Goal: Task Accomplishment & Management: Manage account settings

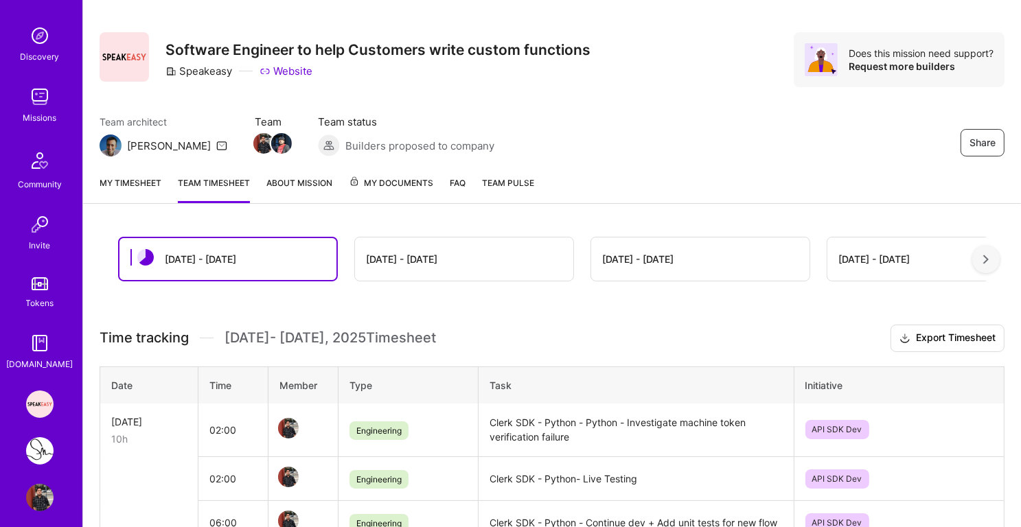
scroll to position [132, 0]
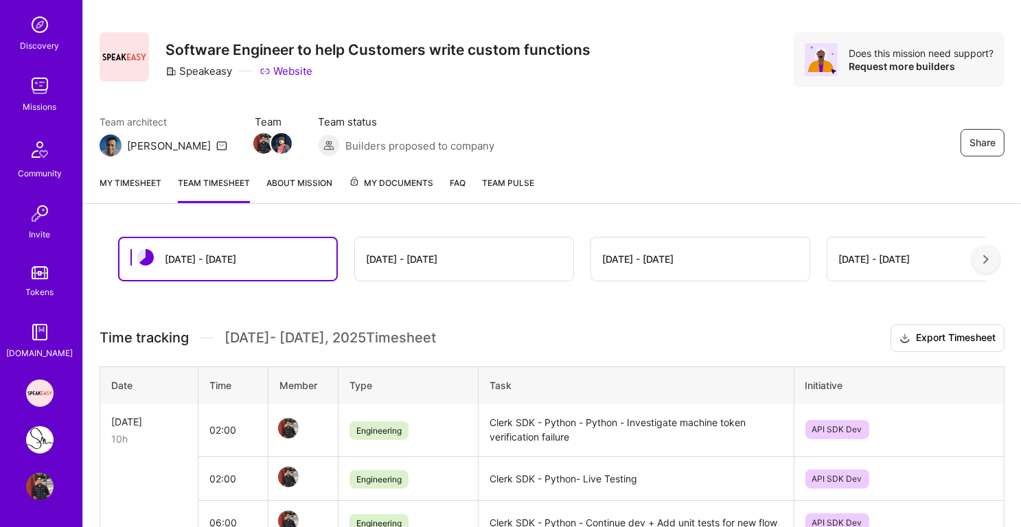
click at [33, 428] on link "SlingShot Pixa : Backend Engineer for Sports Photography Workflow Platform" at bounding box center [40, 439] width 34 height 27
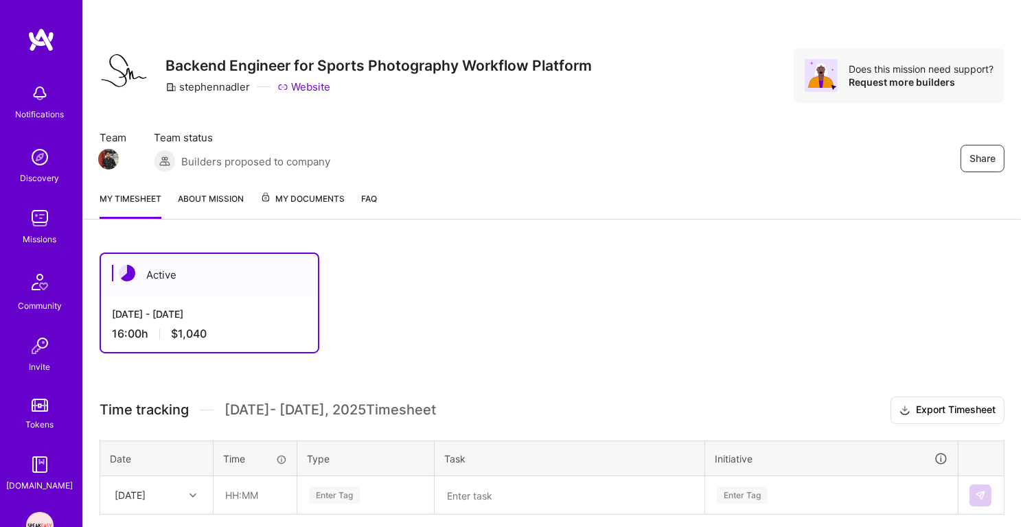
click at [229, 200] on link "About Mission" at bounding box center [211, 205] width 66 height 27
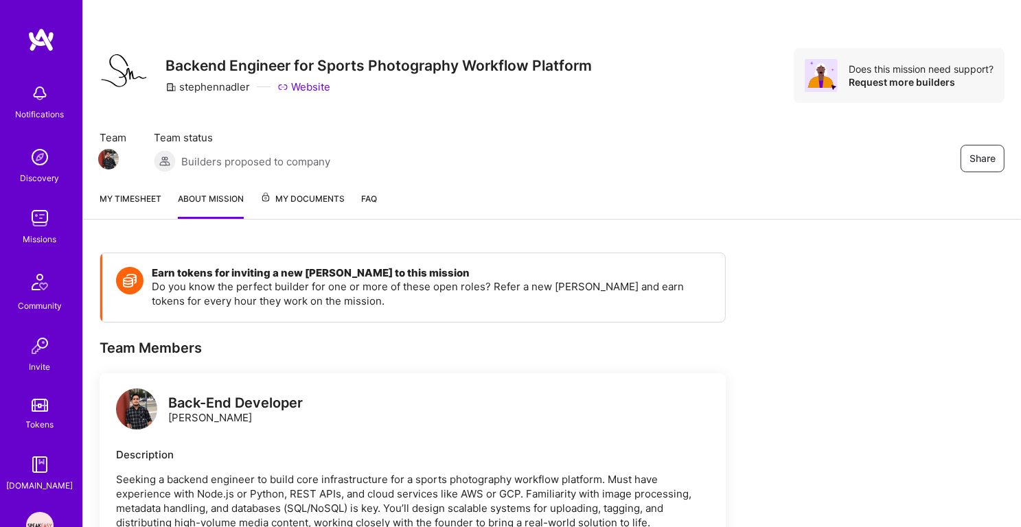
click at [125, 194] on link "My timesheet" at bounding box center [131, 205] width 62 height 27
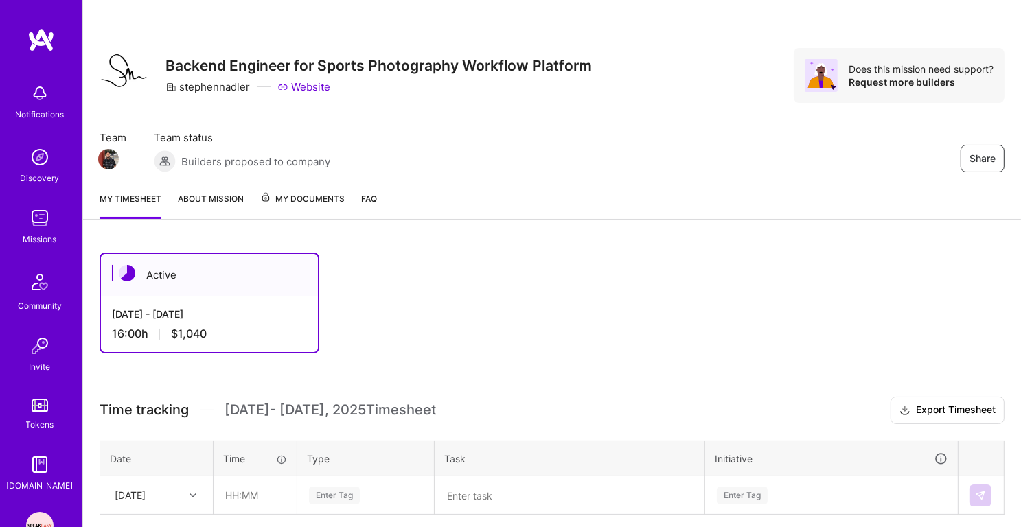
click at [33, 207] on img at bounding box center [39, 218] width 27 height 27
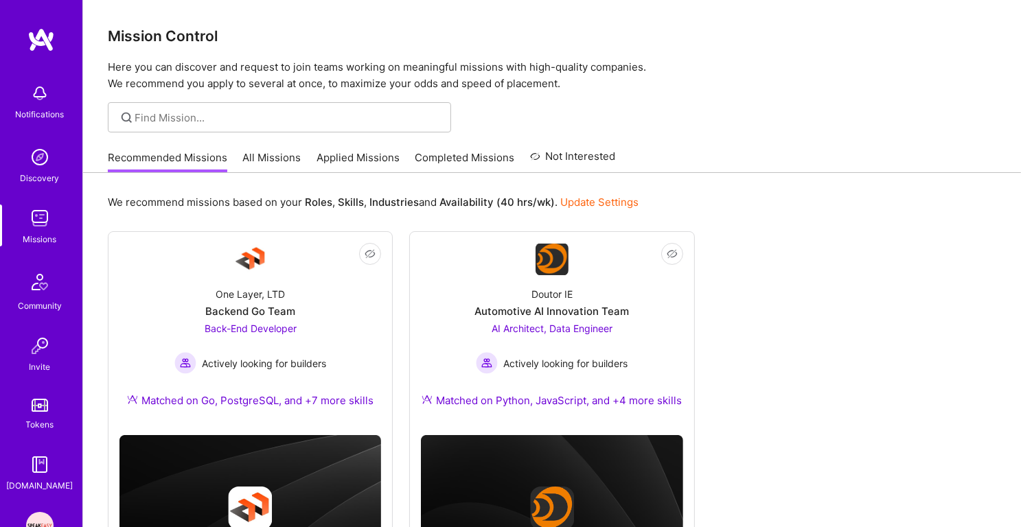
scroll to position [132, 0]
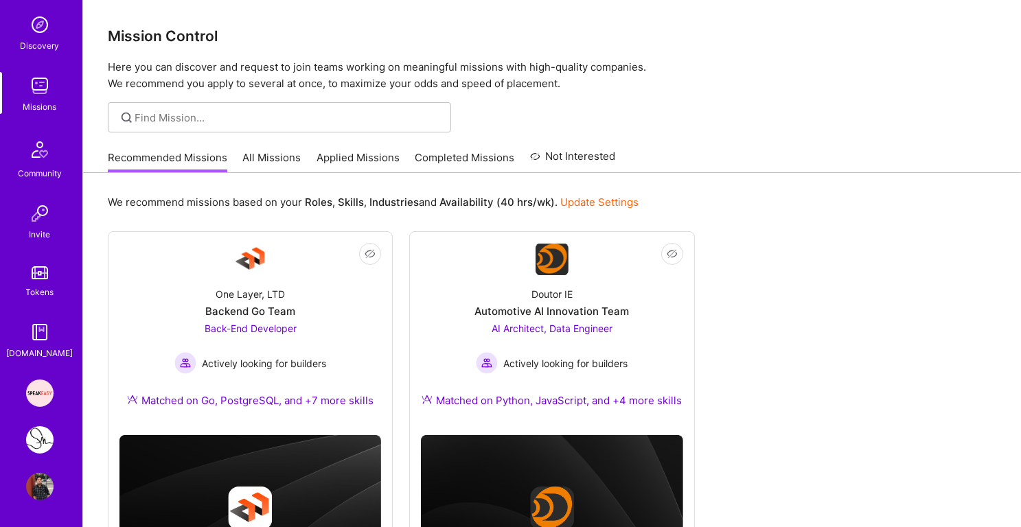
click at [43, 384] on img at bounding box center [39, 393] width 27 height 27
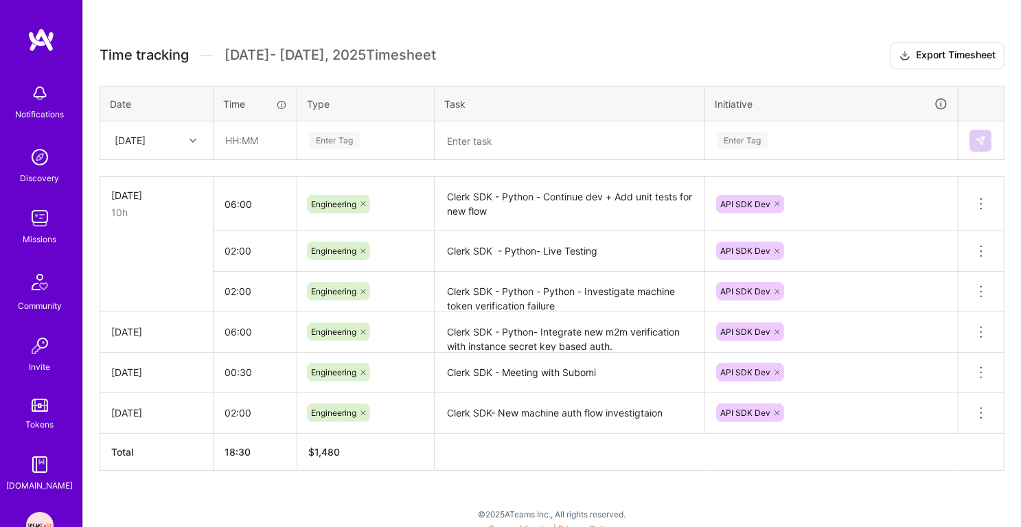
scroll to position [360, 0]
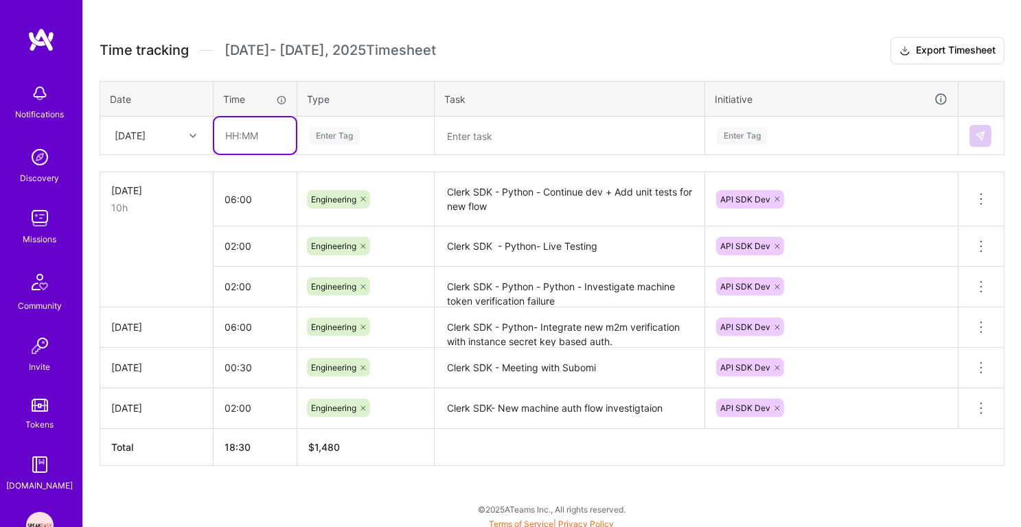
click at [240, 135] on input "text" at bounding box center [255, 135] width 82 height 36
type input "02:00"
click at [344, 130] on div "Enter Tag" at bounding box center [334, 135] width 51 height 21
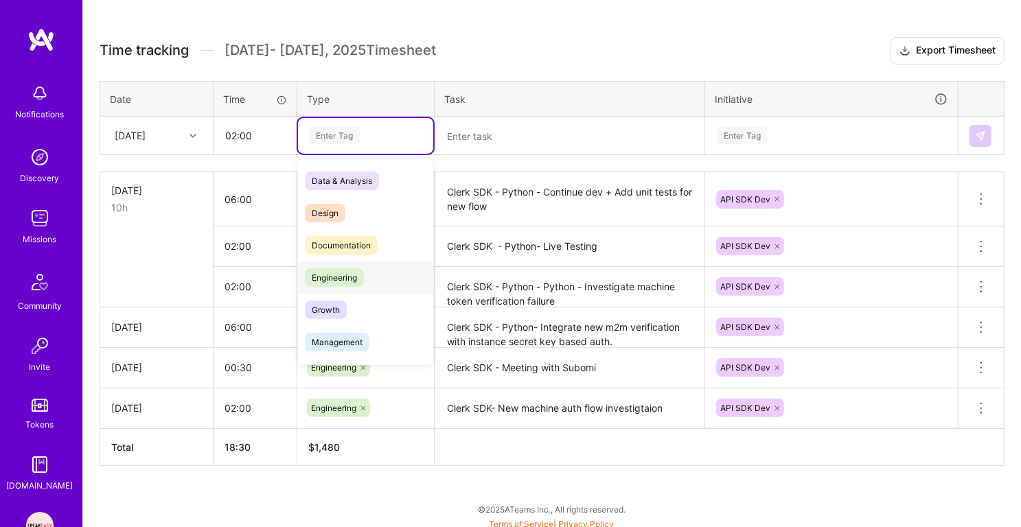
click at [338, 262] on div "Engineering" at bounding box center [365, 278] width 135 height 32
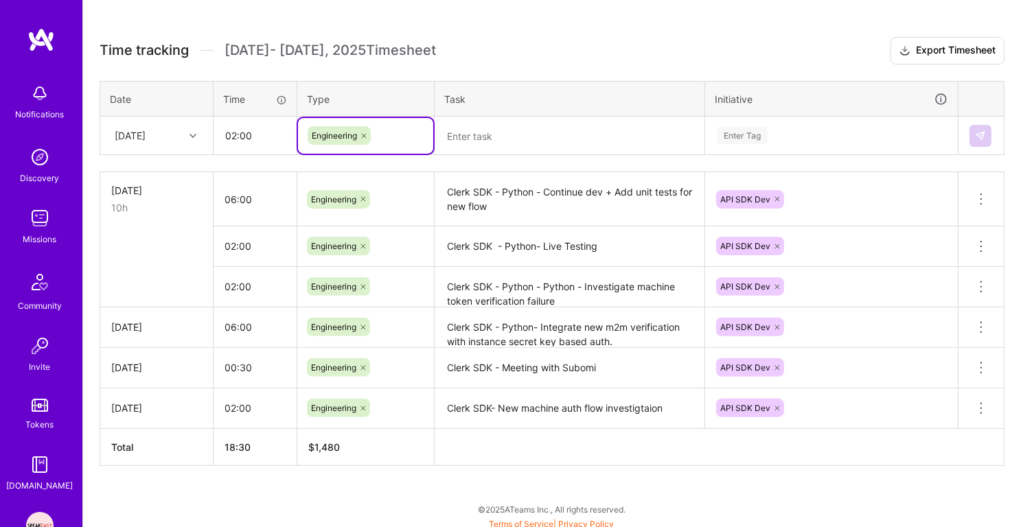
click at [469, 141] on textarea at bounding box center [569, 136] width 267 height 36
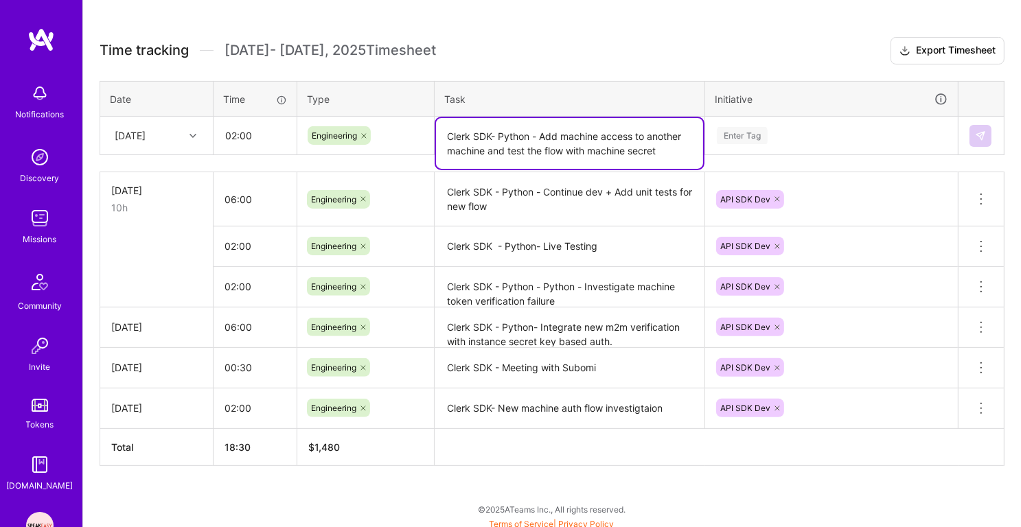
click at [485, 143] on textarea "Clerk SDK- Python - Add machine access to another machine and test the flow wit…" at bounding box center [569, 143] width 267 height 51
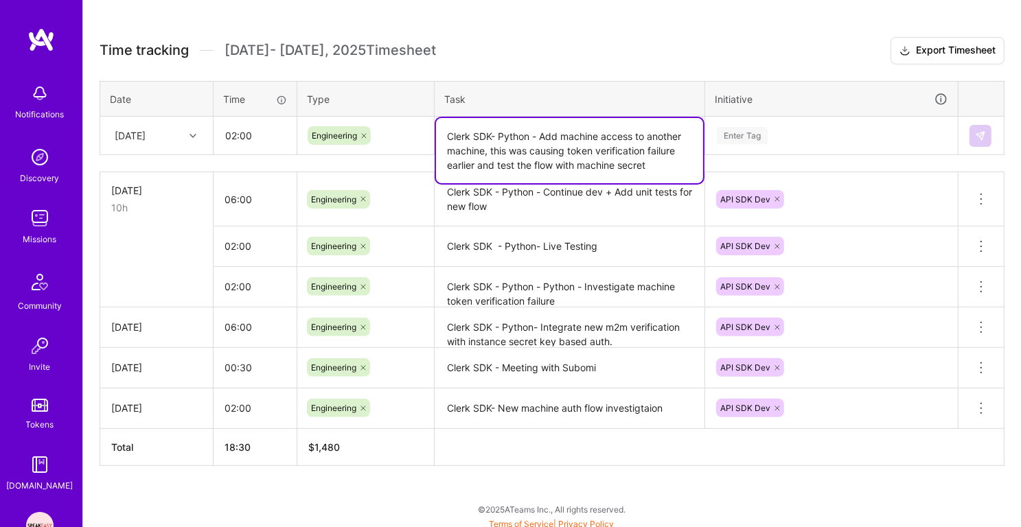
click at [496, 164] on textarea "Clerk SDK- Python - Add machine access to another machine, this was causing tok…" at bounding box center [569, 150] width 267 height 65
drag, startPoint x: 477, startPoint y: 165, endPoint x: 650, endPoint y: 168, distance: 173.0
click at [650, 168] on textarea "Clerk SDK- Python - Add machine access to another machine, this was causing tok…" at bounding box center [569, 150] width 267 height 65
type textarea "Clerk SDK- Python - Add machine access to another machine, this was causing tok…"
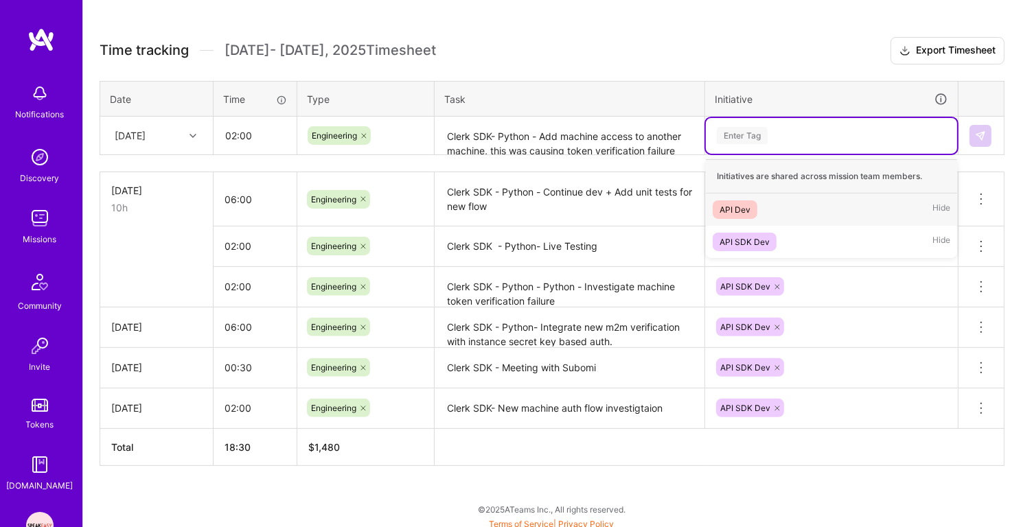
click at [760, 129] on div "Enter Tag" at bounding box center [742, 135] width 51 height 21
click at [745, 233] on span "API SDK Dev" at bounding box center [745, 242] width 64 height 19
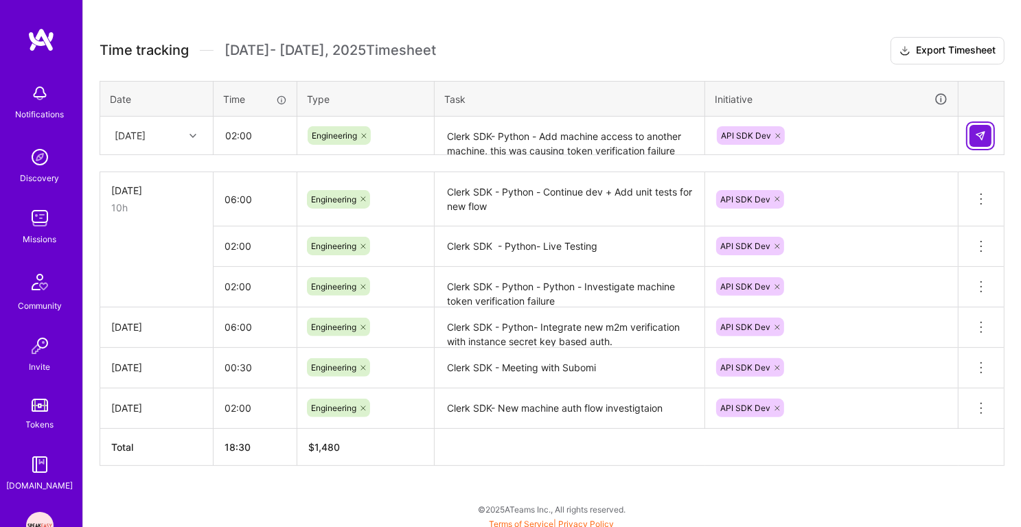
click at [983, 135] on img at bounding box center [980, 135] width 11 height 11
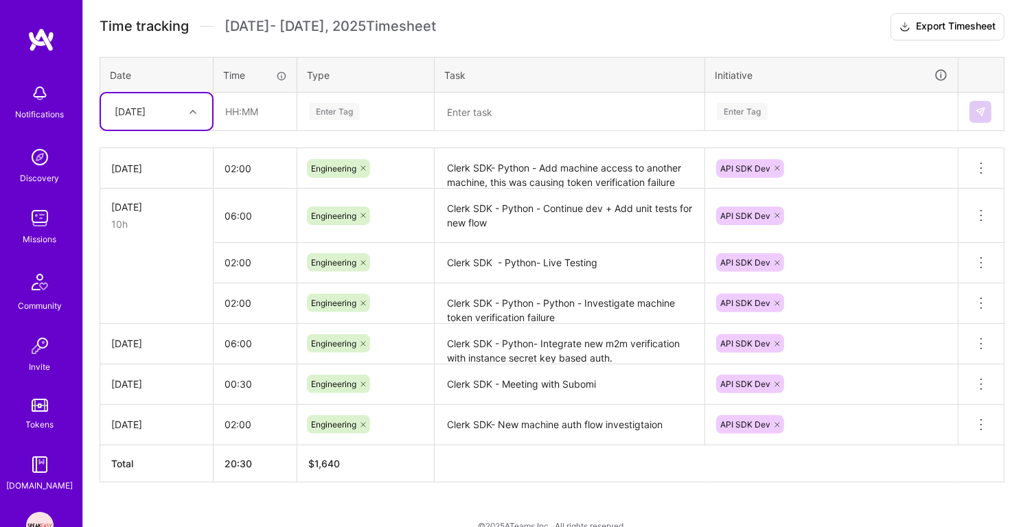
scroll to position [400, 0]
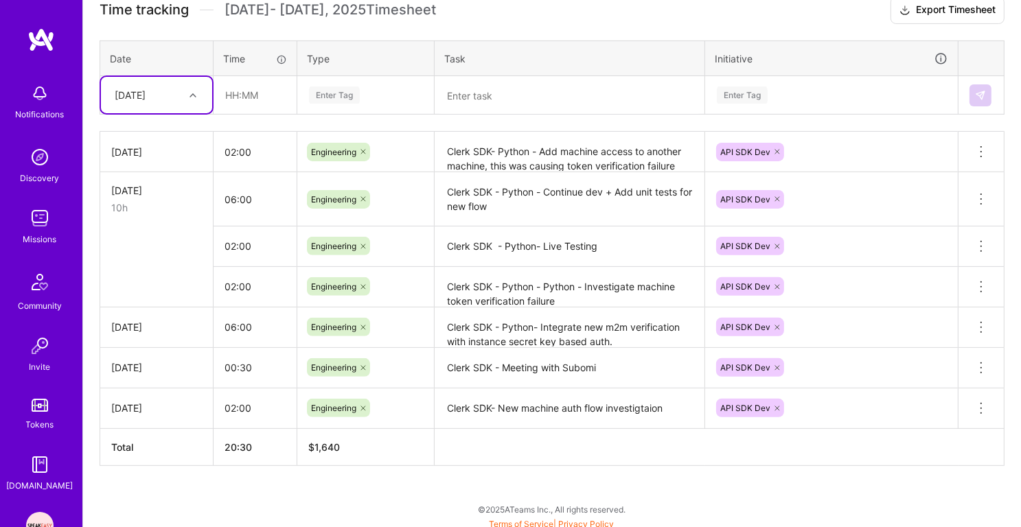
click at [32, 231] on img at bounding box center [39, 218] width 27 height 27
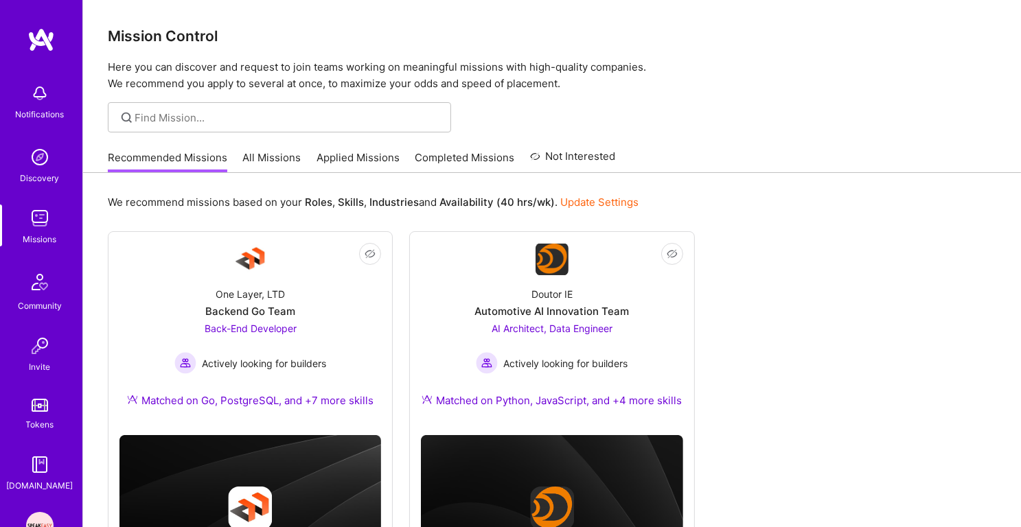
click at [382, 156] on link "Applied Missions" at bounding box center [357, 161] width 83 height 23
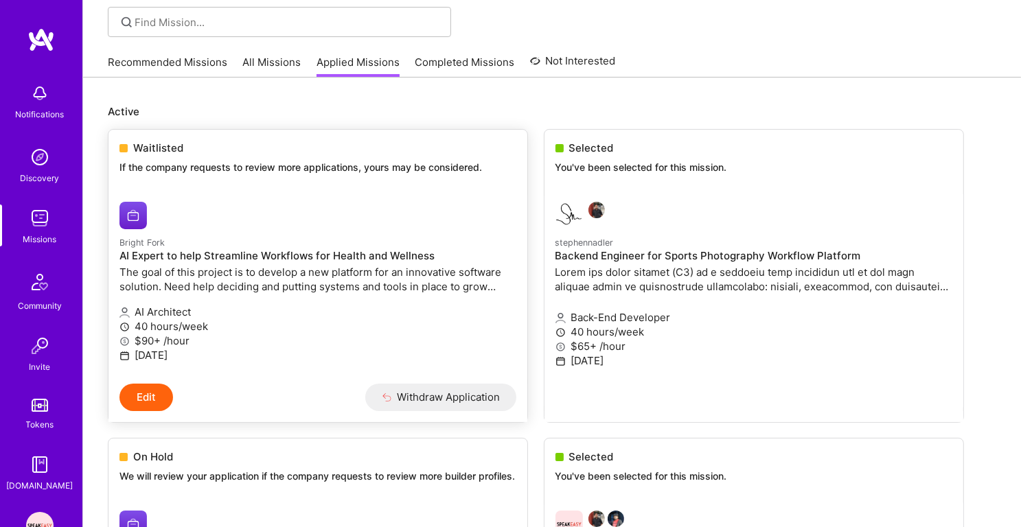
scroll to position [95, 0]
click at [191, 112] on p "Active" at bounding box center [552, 112] width 888 height 14
click at [182, 115] on p "Active" at bounding box center [552, 112] width 888 height 14
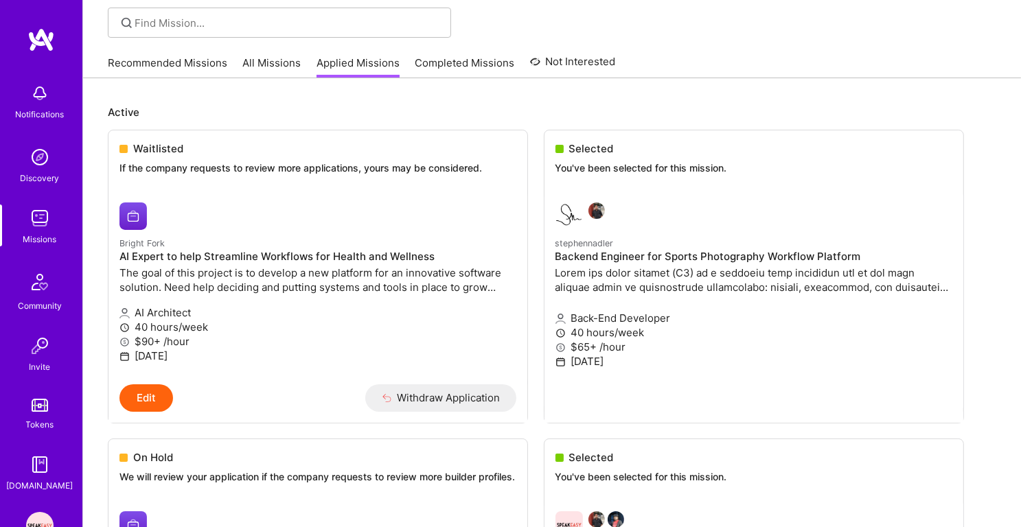
click at [182, 115] on p "Active" at bounding box center [552, 112] width 888 height 14
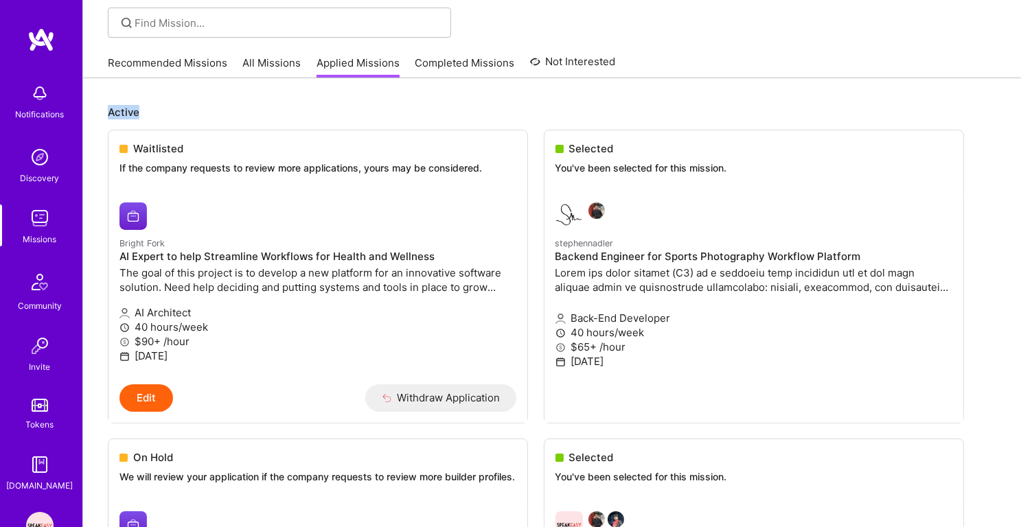
click at [324, 114] on p "Active" at bounding box center [552, 112] width 888 height 14
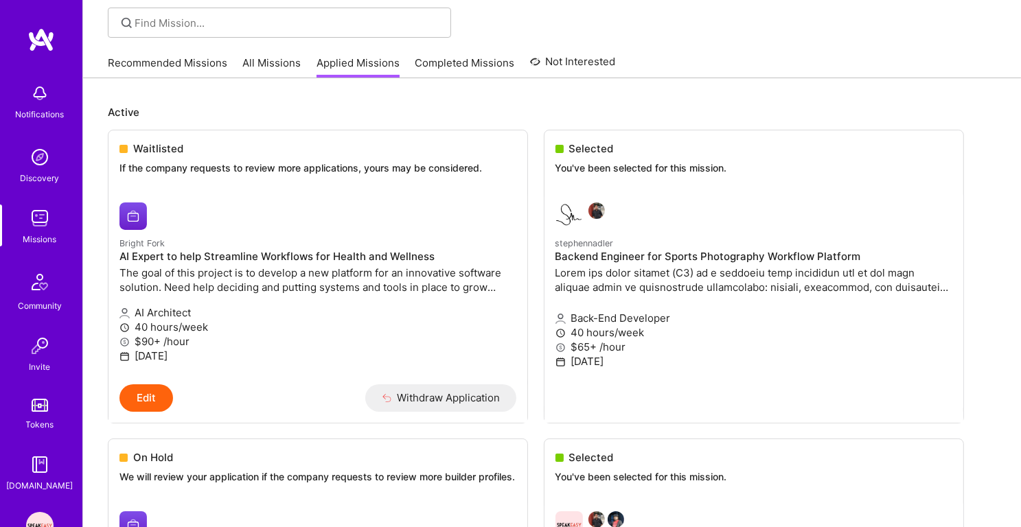
click at [340, 112] on p "Active" at bounding box center [552, 112] width 888 height 14
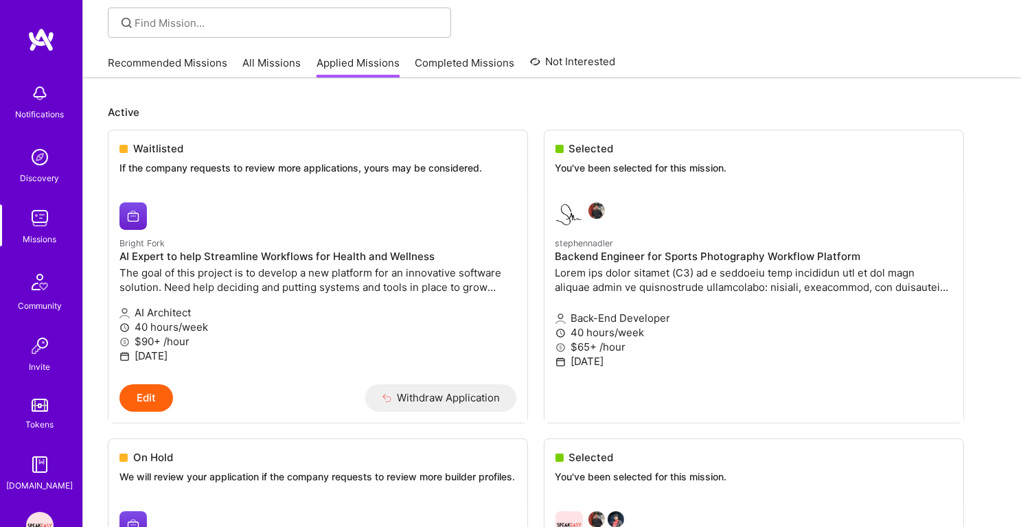
click at [360, 113] on p "Active" at bounding box center [552, 112] width 888 height 14
click at [380, 115] on p "Active" at bounding box center [552, 112] width 888 height 14
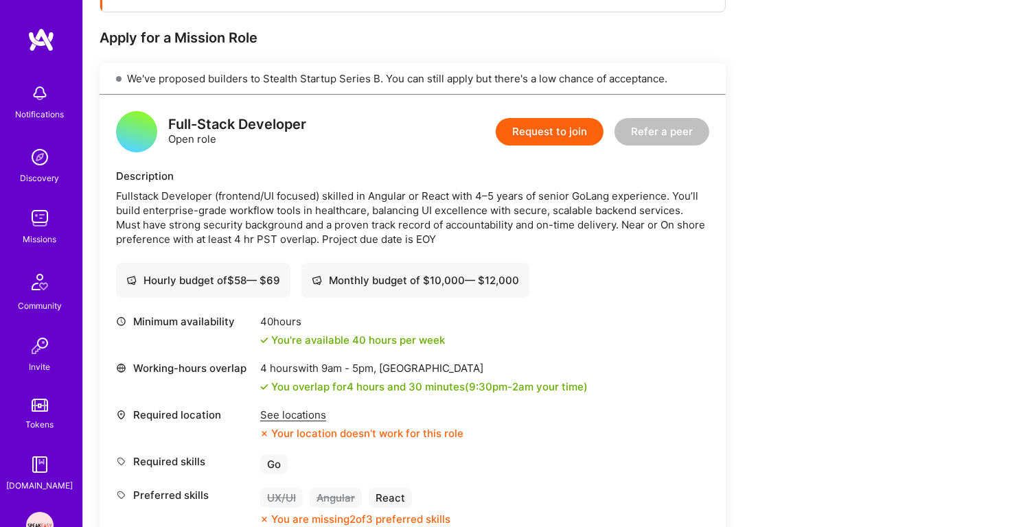
scroll to position [393, 0]
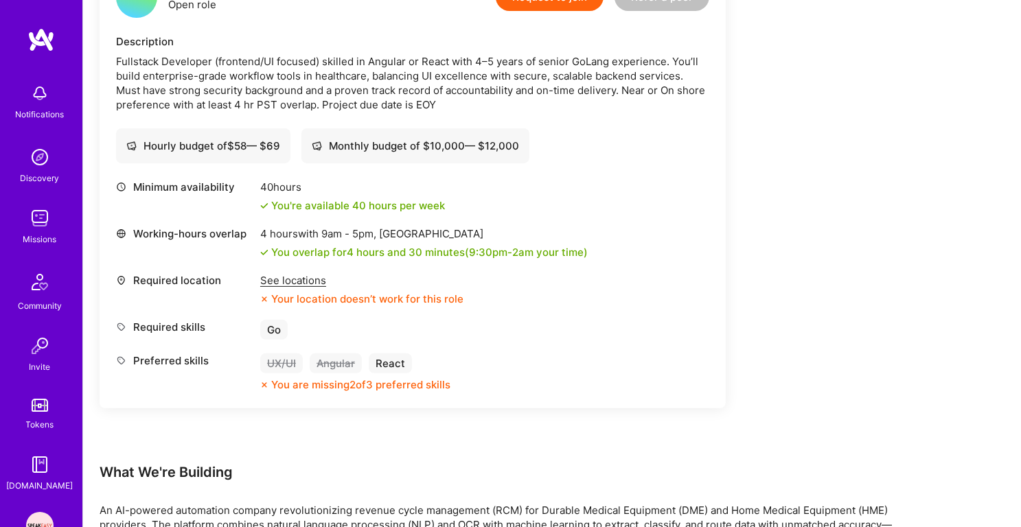
click at [306, 281] on div "See locations" at bounding box center [361, 280] width 203 height 14
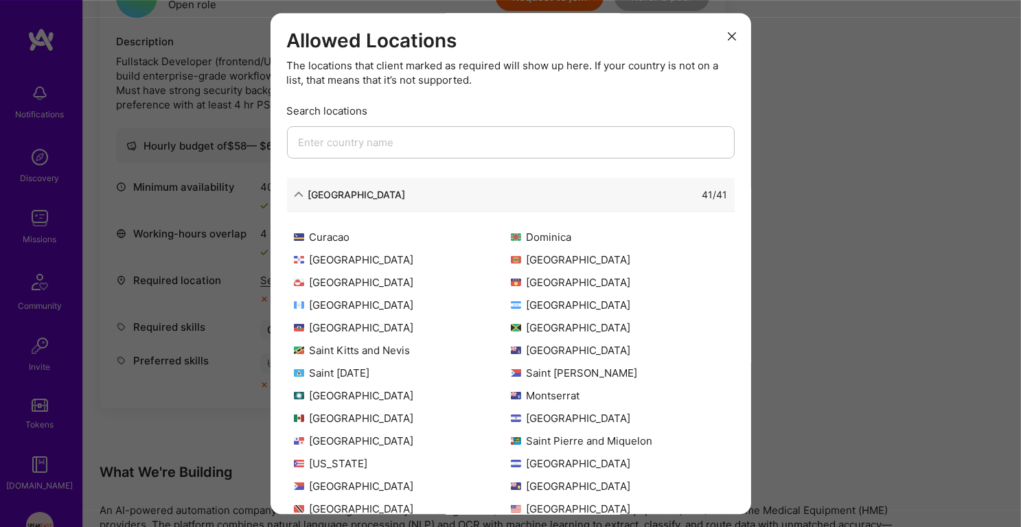
scroll to position [146, 0]
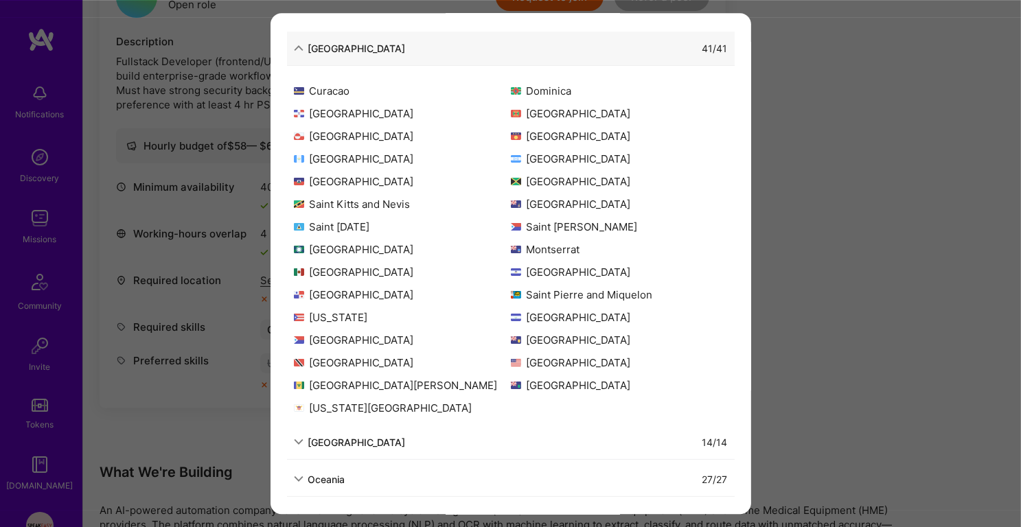
click at [188, 375] on div "Allowed Locations The locations that client marked as required will show up her…" at bounding box center [510, 263] width 1021 height 527
